Goal: Information Seeking & Learning: Learn about a topic

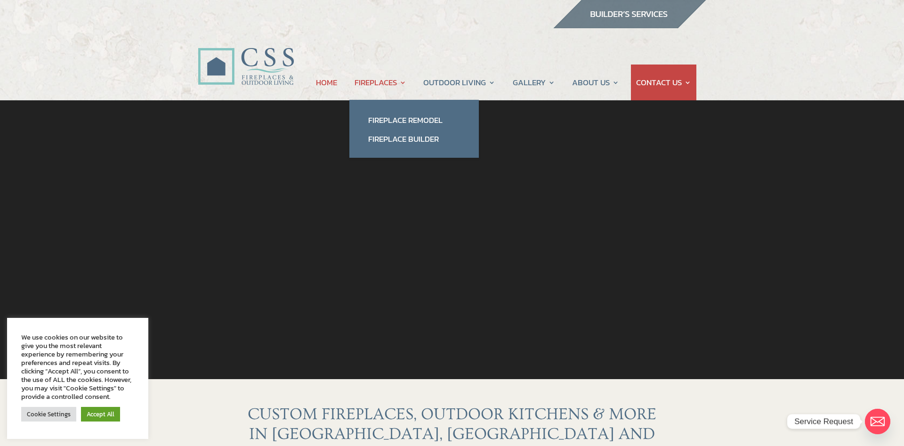
click at [373, 82] on link "FIREPLACES" at bounding box center [381, 83] width 52 height 36
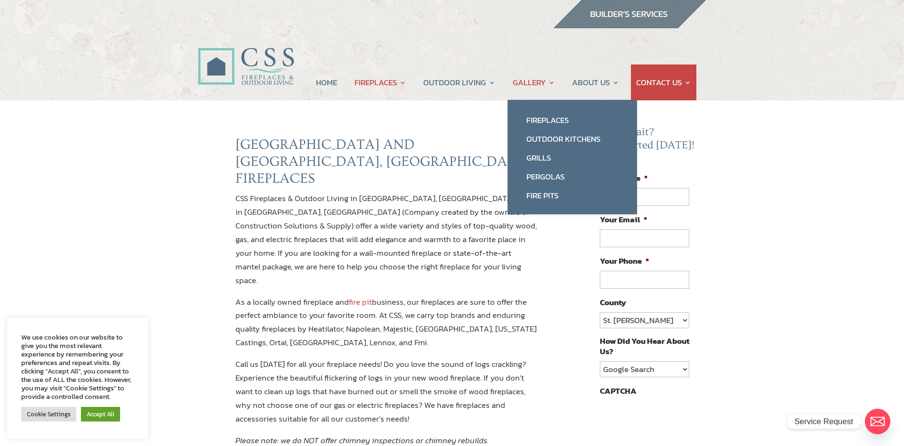
click at [520, 83] on link "GALLERY" at bounding box center [534, 83] width 42 height 36
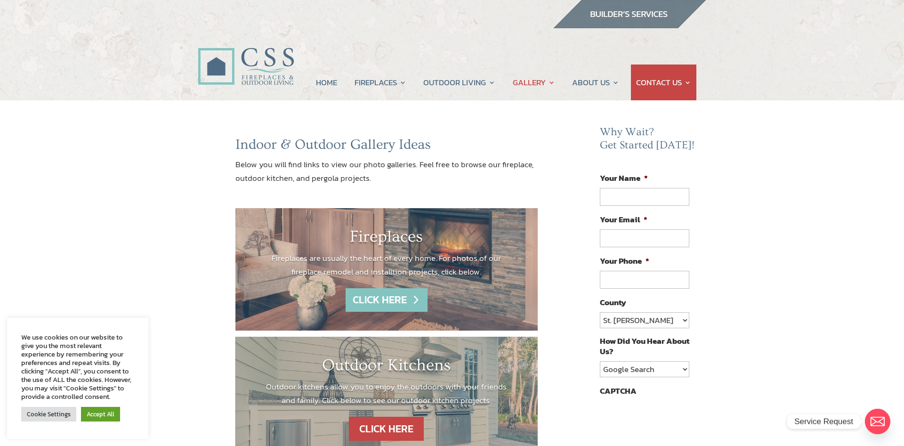
click at [391, 304] on link "CLICK HERE" at bounding box center [387, 300] width 82 height 24
click at [395, 302] on link "CLICK HERE" at bounding box center [387, 300] width 82 height 24
click at [388, 308] on link "CLICK HERE" at bounding box center [387, 300] width 82 height 24
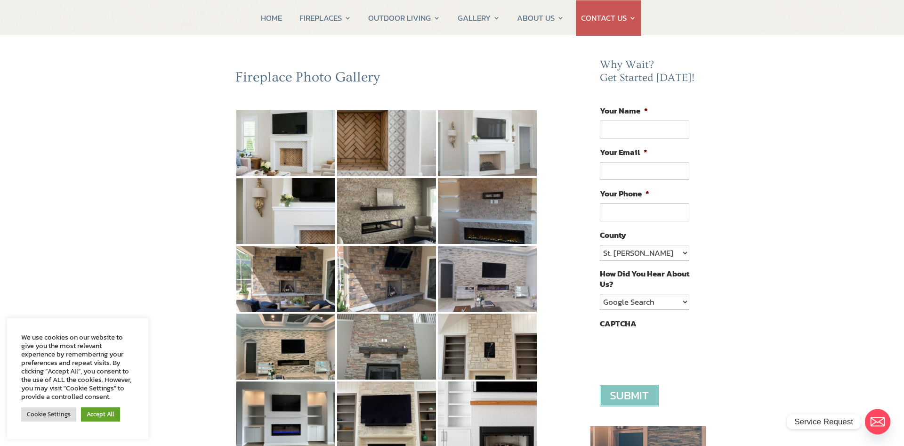
scroll to position [48, 0]
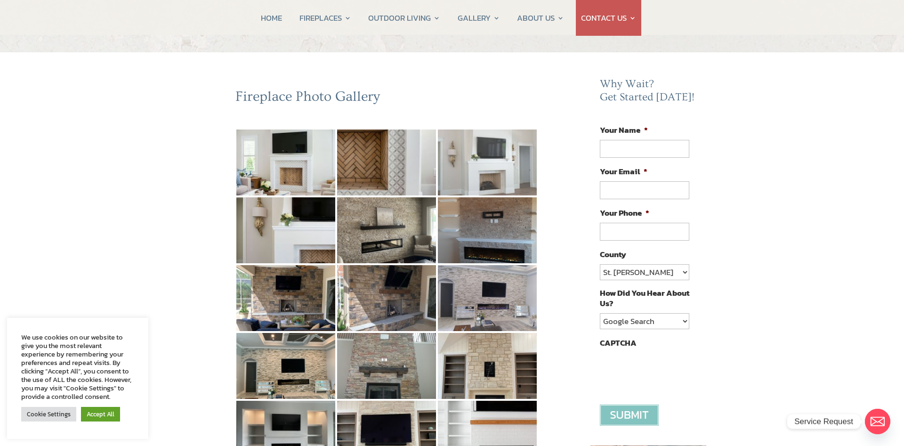
click at [489, 170] on img at bounding box center [487, 162] width 99 height 66
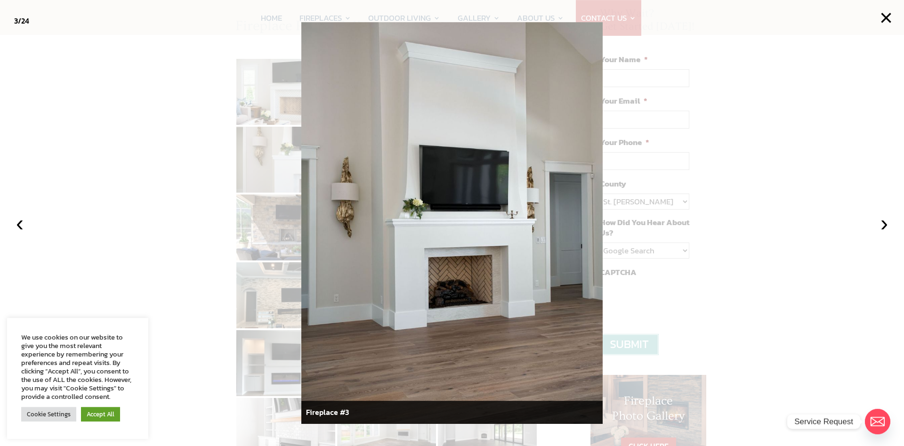
scroll to position [96, 0]
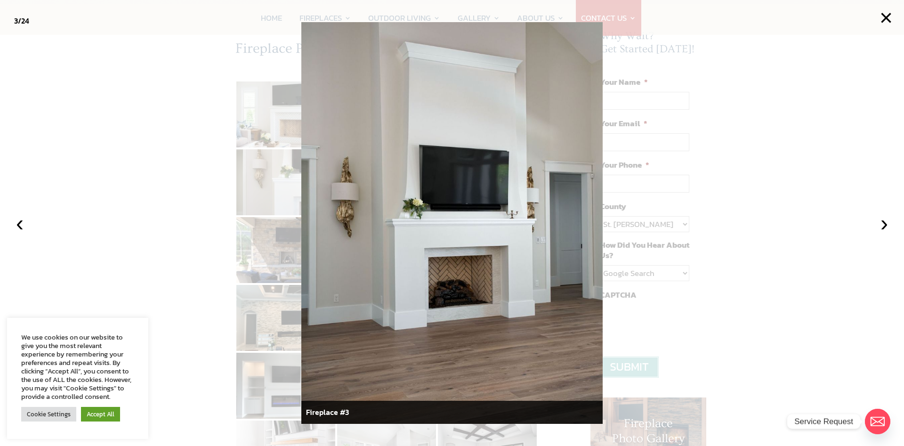
click at [589, 88] on img at bounding box center [451, 222] width 301 height 401
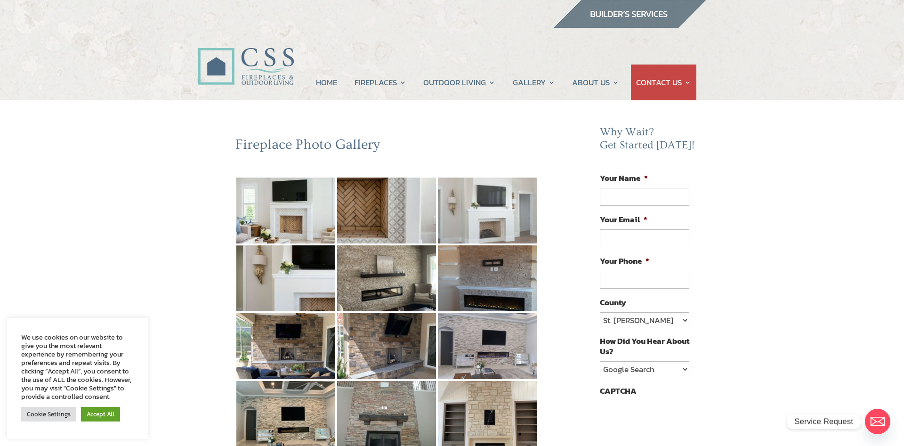
click at [481, 214] on img at bounding box center [487, 211] width 99 height 66
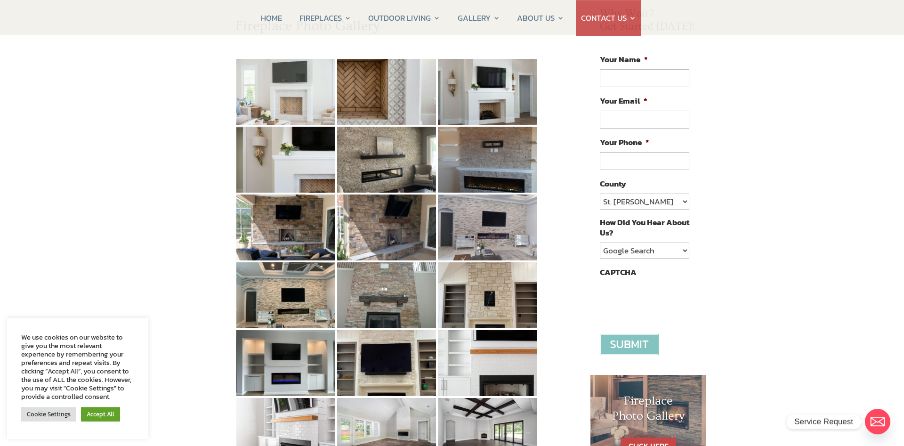
scroll to position [96, 0]
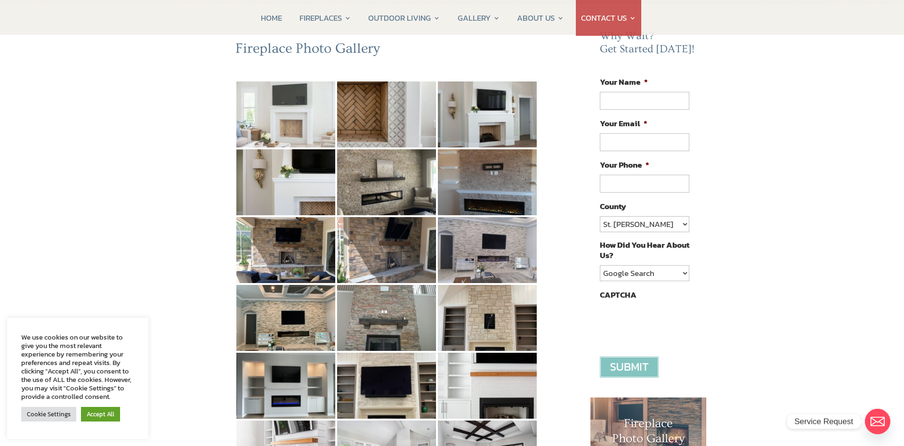
click at [294, 120] on img at bounding box center [285, 114] width 99 height 66
